Goal: Information Seeking & Learning: Learn about a topic

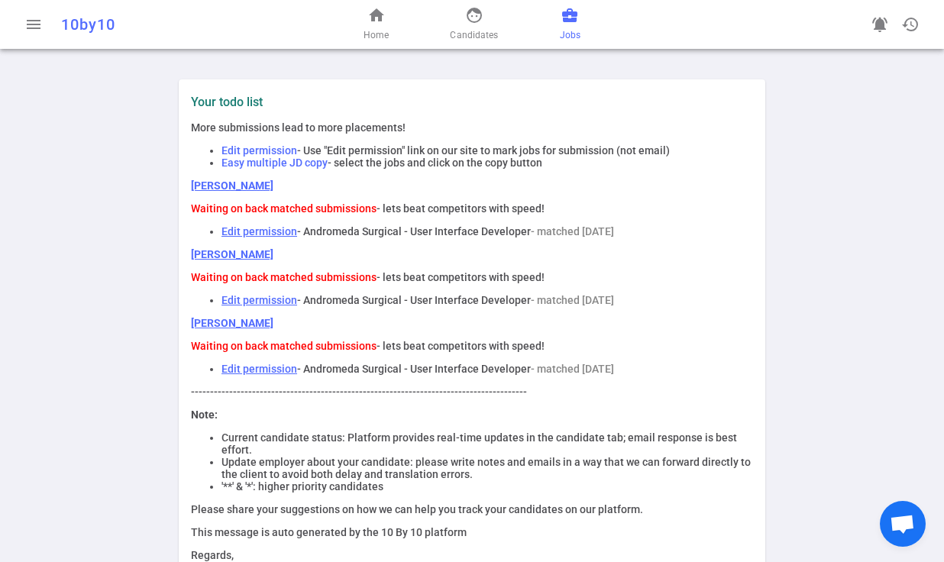
click at [575, 21] on span "business_center" at bounding box center [569, 15] width 18 height 18
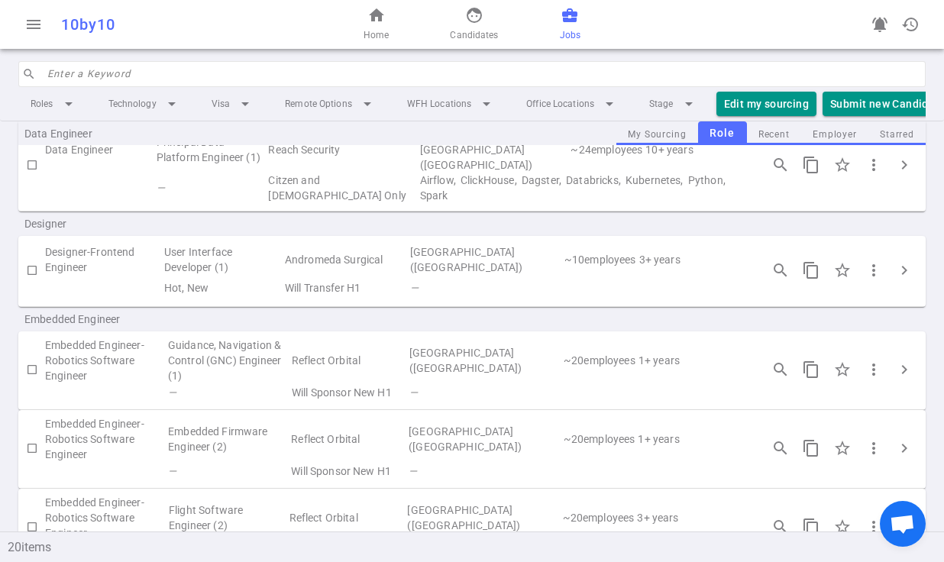
scroll to position [254, 0]
click at [120, 244] on td "Designer-Frontend Engineer" at bounding box center [104, 261] width 118 height 35
click at [895, 263] on span "chevron_right" at bounding box center [904, 272] width 18 height 18
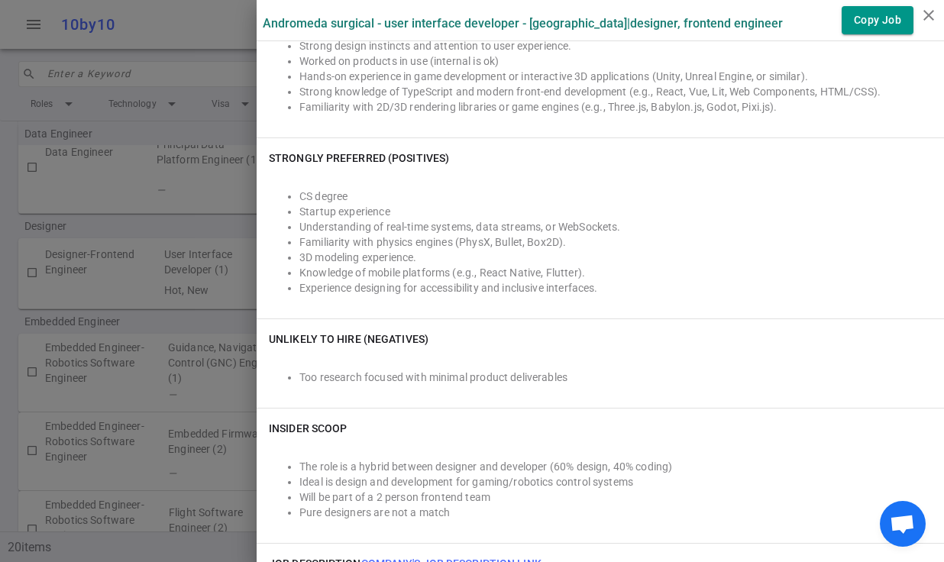
scroll to position [1141, 0]
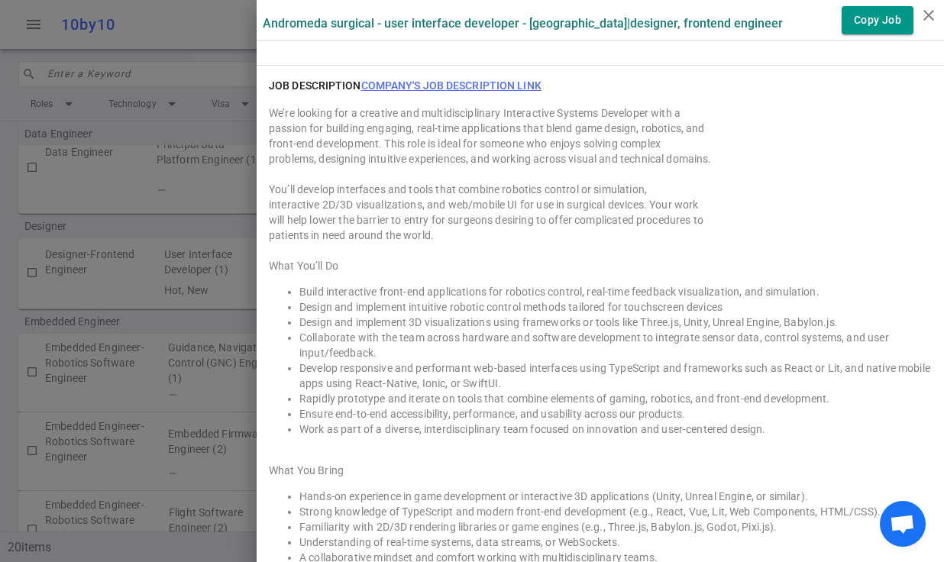
click at [430, 86] on link "Company's job description link" at bounding box center [451, 85] width 180 height 12
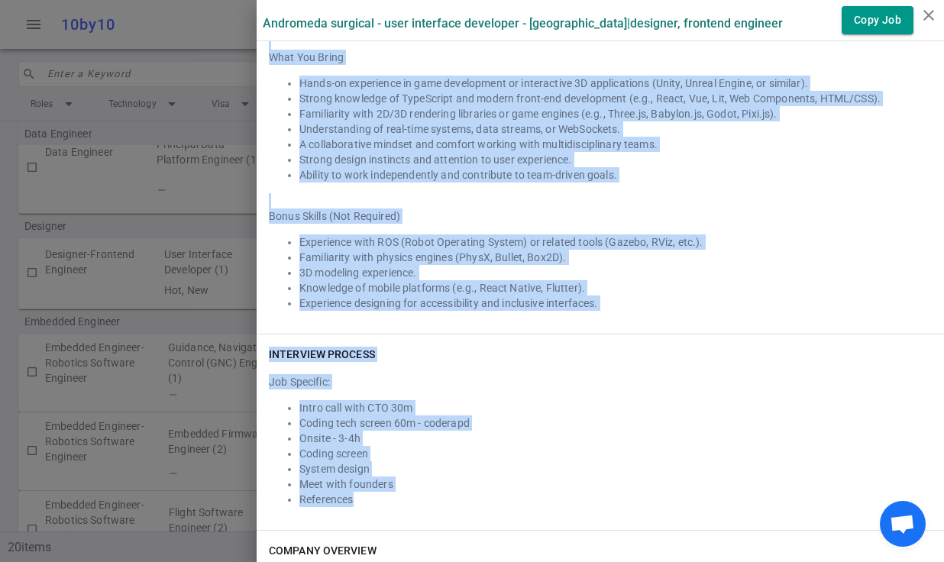
scroll to position [1554, 0]
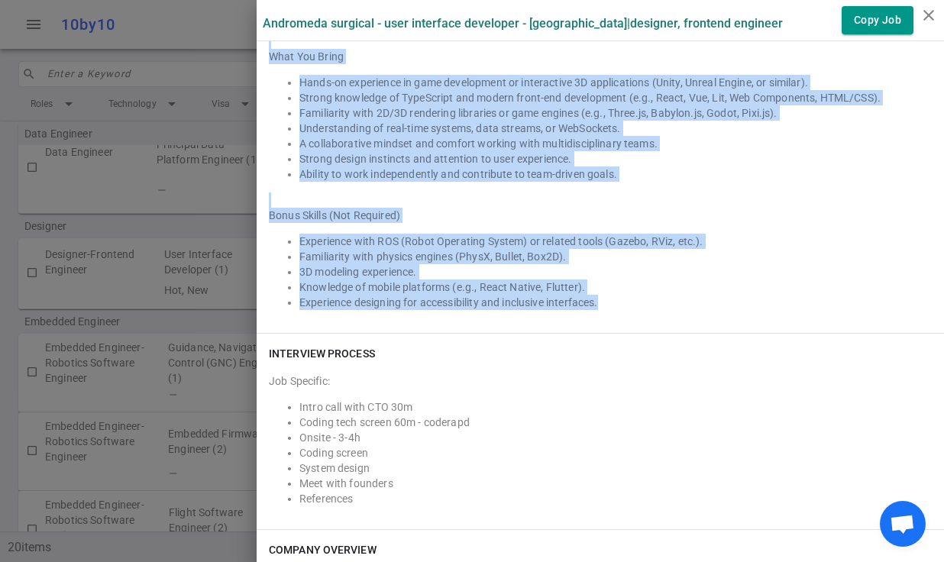
drag, startPoint x: 257, startPoint y: 109, endPoint x: 628, endPoint y: 300, distance: 417.2
click at [628, 300] on div "We’re looking for a creative and multidisciplinary Interactive Systems Develope…" at bounding box center [600, 1] width 663 height 618
copy div "Lo’ip dolorsi ame c adipisci eli seddoeiusmodtempo Incididuntu Laboree Dolorema…"
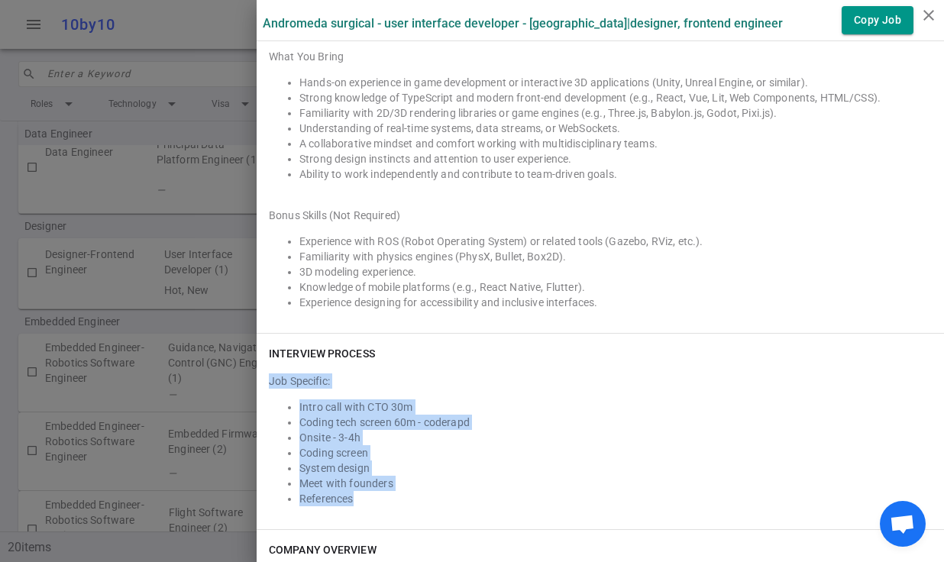
drag, startPoint x: 257, startPoint y: 377, endPoint x: 386, endPoint y: 504, distance: 180.8
click at [386, 504] on div "INTERVIEW PROCESS Job Specific: Intro call with CTO 30m Coding tech screen 60m …" at bounding box center [600, 431] width 687 height 195
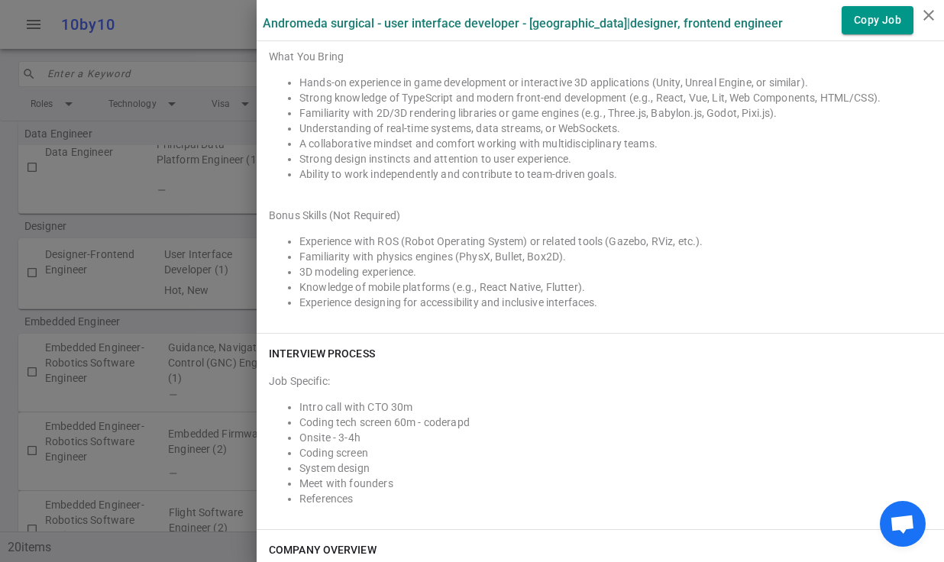
drag, startPoint x: 259, startPoint y: 352, endPoint x: 346, endPoint y: 504, distance: 175.1
click at [347, 509] on div "INTERVIEW PROCESS Job Specific: Intro call with CTO 30m Coding tech screen 60m …" at bounding box center [600, 431] width 687 height 195
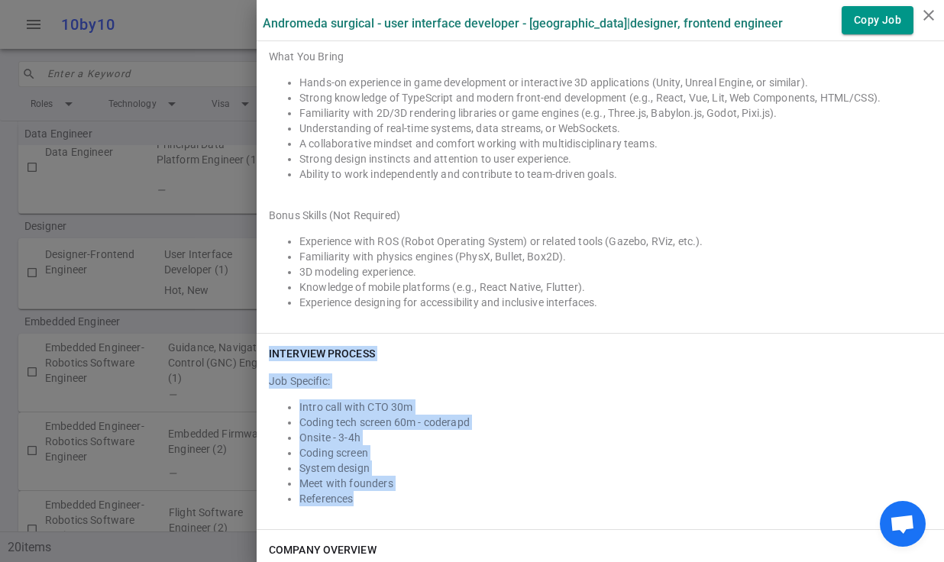
drag, startPoint x: 349, startPoint y: 499, endPoint x: 257, endPoint y: 352, distance: 173.9
click at [257, 352] on div "INTERVIEW PROCESS Job Specific: Intro call with CTO 30m Coding tech screen 60m …" at bounding box center [600, 431] width 687 height 195
copy div "INTERVIEW PROCESS Job Specific: Intro call with CTO 30m Coding tech screen 60m …"
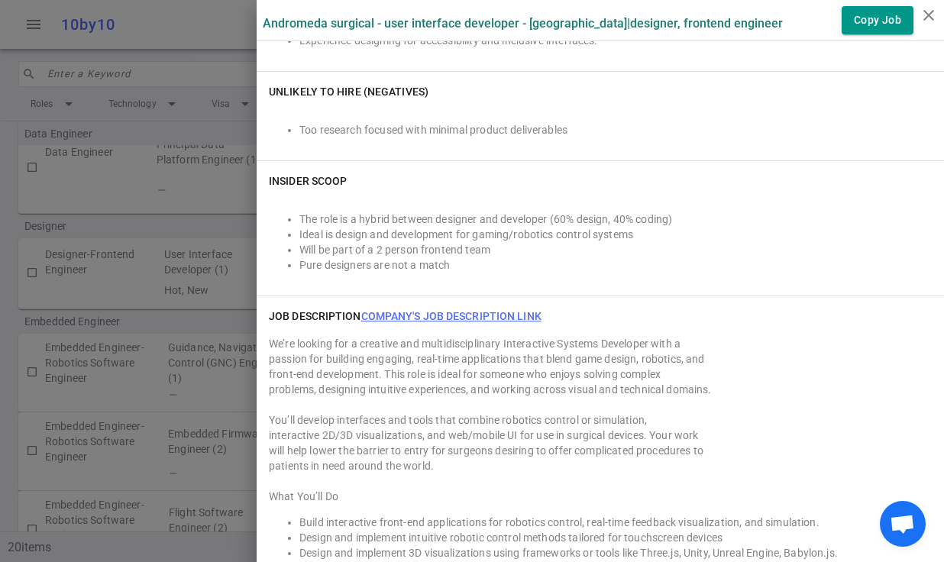
scroll to position [763, 0]
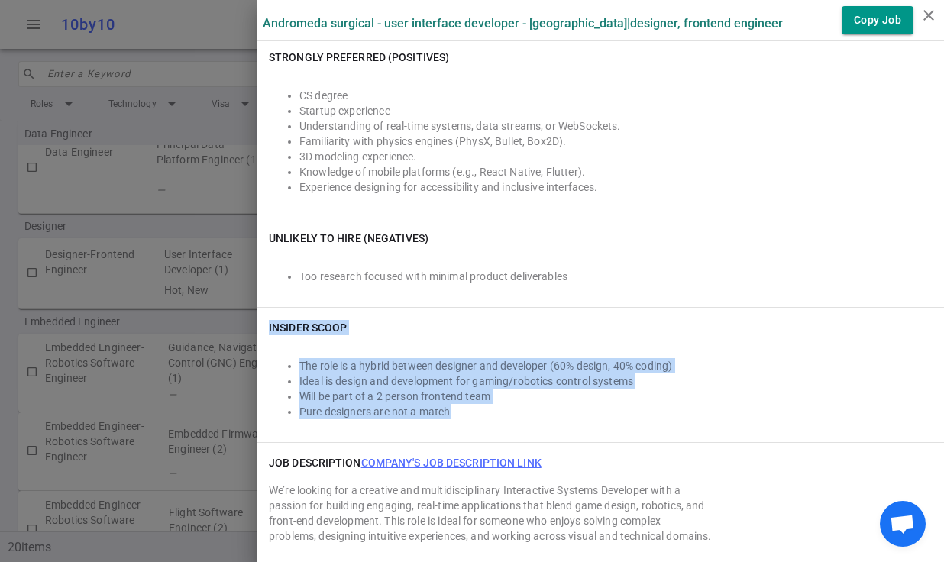
drag, startPoint x: 462, startPoint y: 415, endPoint x: 250, endPoint y: 324, distance: 229.8
click at [257, 324] on div "INSIDER SCOOP The role is a hybrid between designer and developer (60% design, …" at bounding box center [600, 375] width 687 height 134
copy div "INSIDER SCOOP The role is a hybrid between designer and developer (60% design, …"
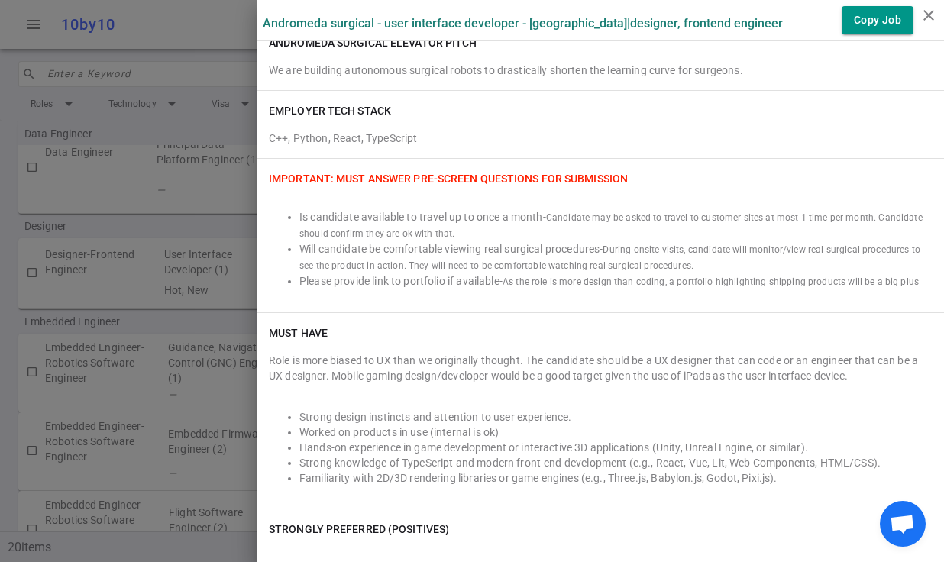
scroll to position [478, 0]
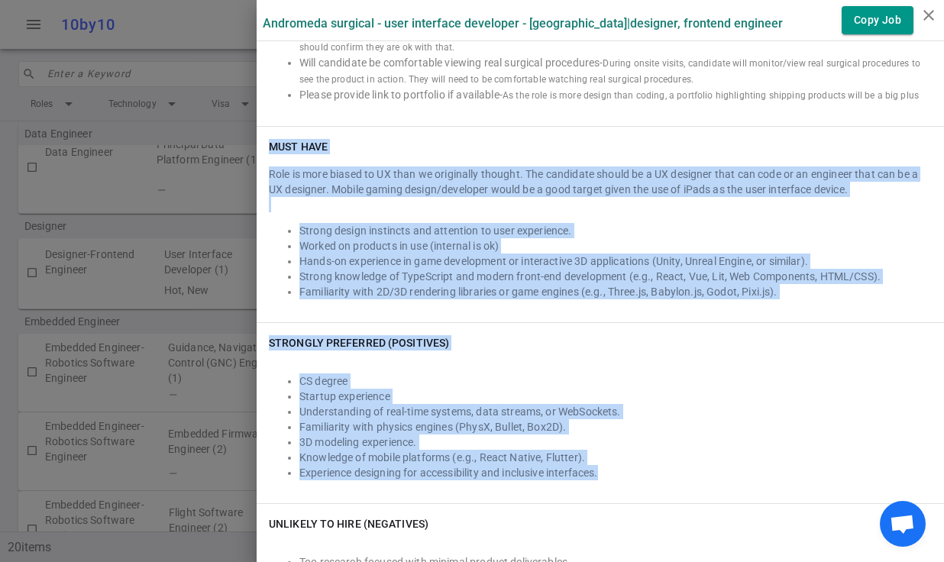
drag, startPoint x: 255, startPoint y: 142, endPoint x: 621, endPoint y: 466, distance: 489.4
click at [621, 466] on div "IMPORTANT: Must Answer Pre-screen Questions for Submission Is candidate availab…" at bounding box center [600, 283] width 687 height 621
copy div "Must Have Role is more biased to UX than we originally thought. The candidate s…"
click at [684, 381] on li "CS degree" at bounding box center [615, 380] width 632 height 15
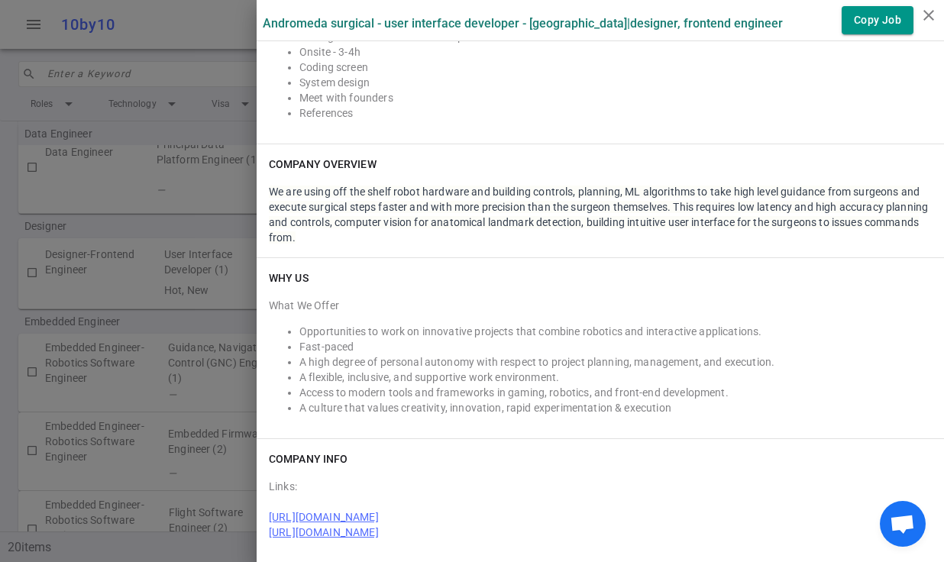
scroll to position [1944, 0]
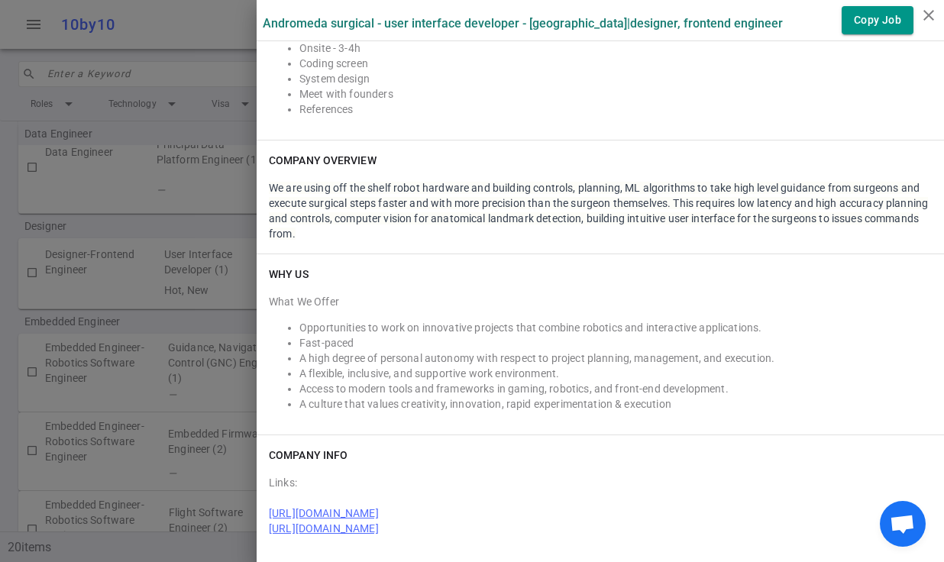
click at [405, 202] on span "We are using off the shelf robot hardware and building controls, planning, ML a…" at bounding box center [598, 211] width 659 height 58
click at [537, 313] on div "What We Offer Opportunities to work on innovative projects that combine robotic…" at bounding box center [600, 353] width 663 height 118
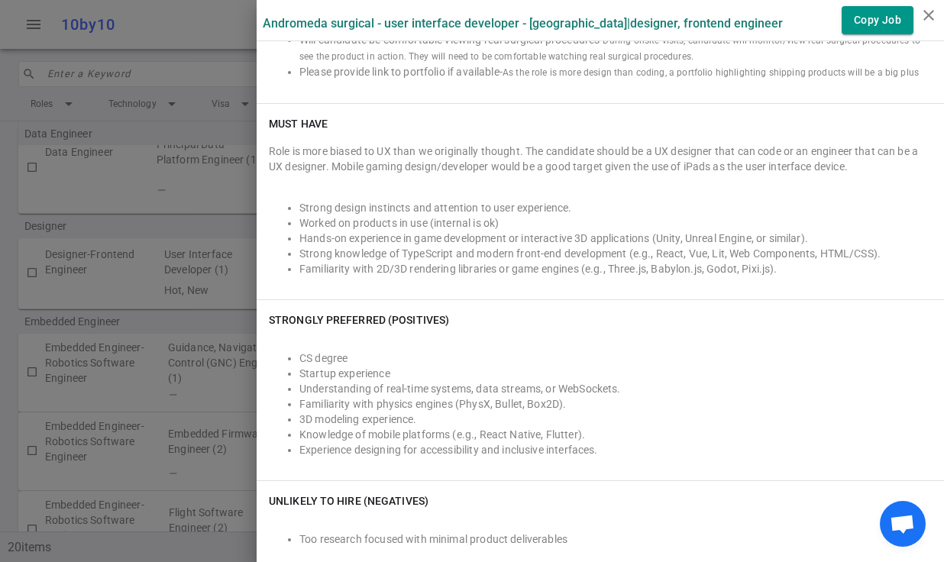
scroll to position [499, 0]
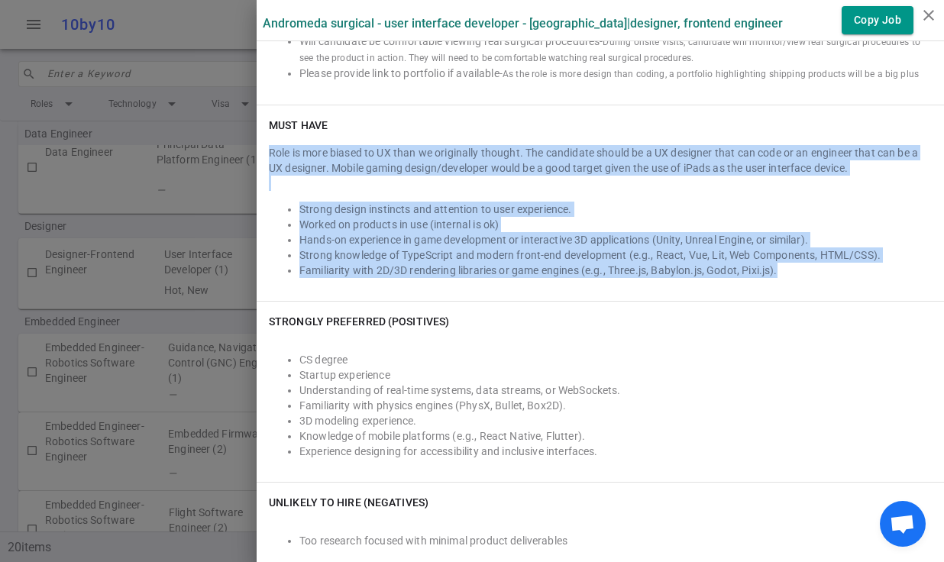
drag, startPoint x: 254, startPoint y: 139, endPoint x: 808, endPoint y: 279, distance: 570.8
click at [808, 279] on div "Must Have Role is more biased to UX than we originally thought. The candidate s…" at bounding box center [600, 202] width 687 height 195
copy div "Role is more biased to UX than we originally thought. The candidate should be a…"
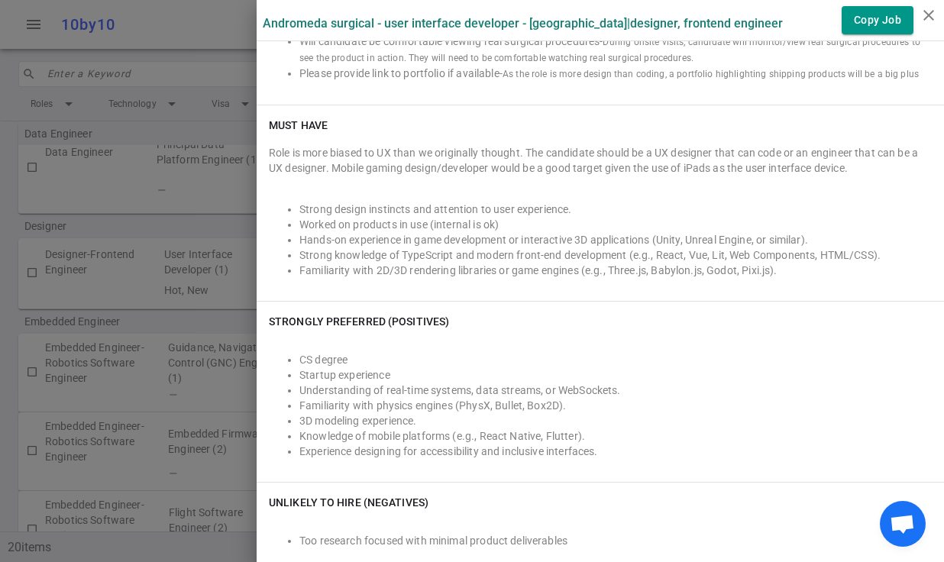
click at [412, 439] on li "Knowledge of mobile platforms (e.g., React Native, Flutter)." at bounding box center [615, 435] width 632 height 15
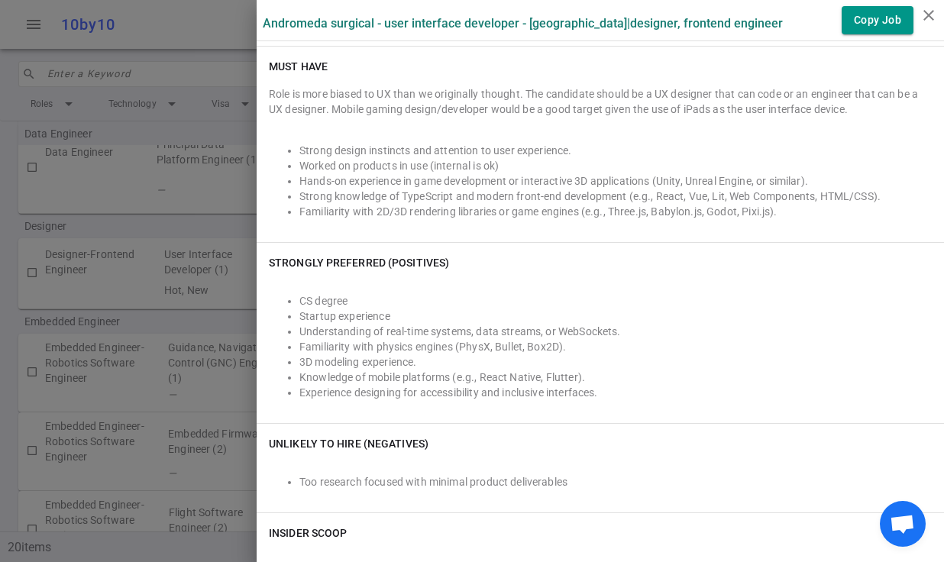
scroll to position [442, 0]
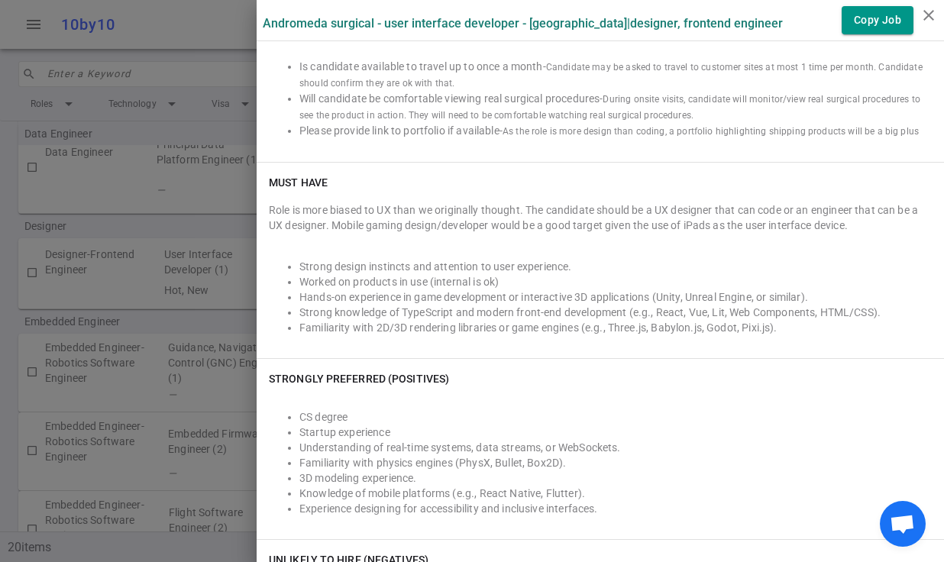
click at [386, 305] on li "Strong knowledge of TypeScript and modern front-end development (e.g., React, V…" at bounding box center [615, 312] width 632 height 15
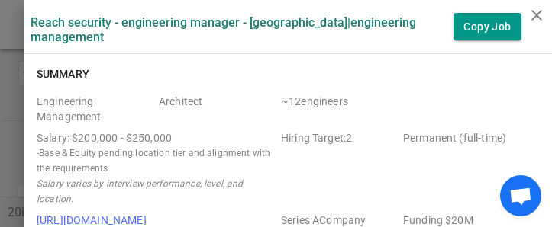
scroll to position [1051, 0]
